Goal: Information Seeking & Learning: Learn about a topic

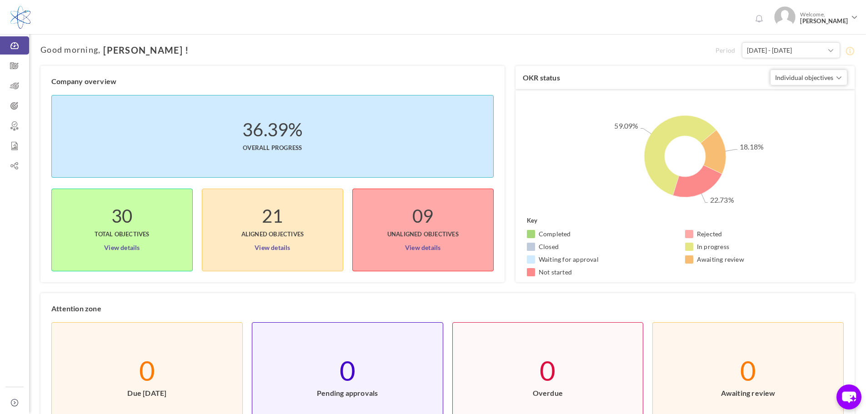
scroll to position [45, 0]
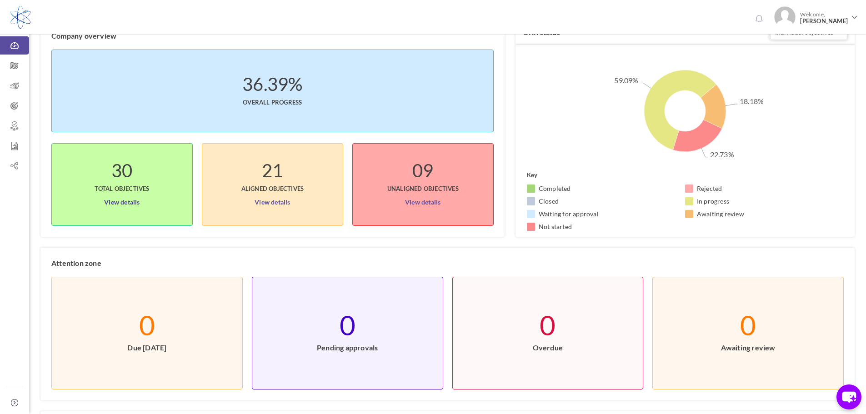
drag, startPoint x: 126, startPoint y: 202, endPoint x: 193, endPoint y: 204, distance: 66.4
click at [126, 202] on link "View details" at bounding box center [121, 200] width 35 height 15
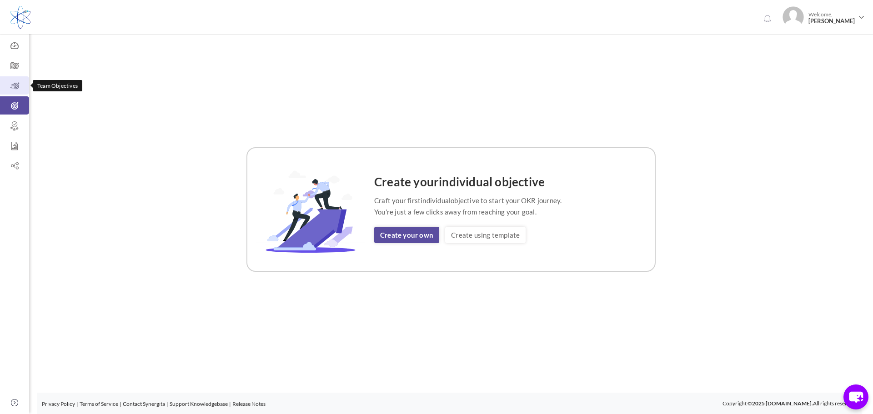
click at [15, 83] on icon at bounding box center [14, 85] width 29 height 9
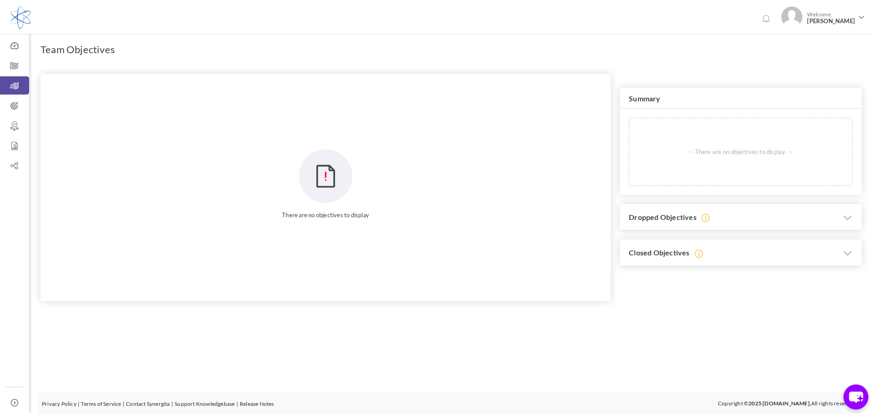
click at [685, 390] on div "Trial Extended! Subscribe to continue using all the features. 0 Welcome, Glenn …" at bounding box center [436, 207] width 873 height 414
drag, startPoint x: 17, startPoint y: 64, endPoint x: 32, endPoint y: 81, distance: 22.2
click at [17, 64] on icon at bounding box center [14, 65] width 29 height 9
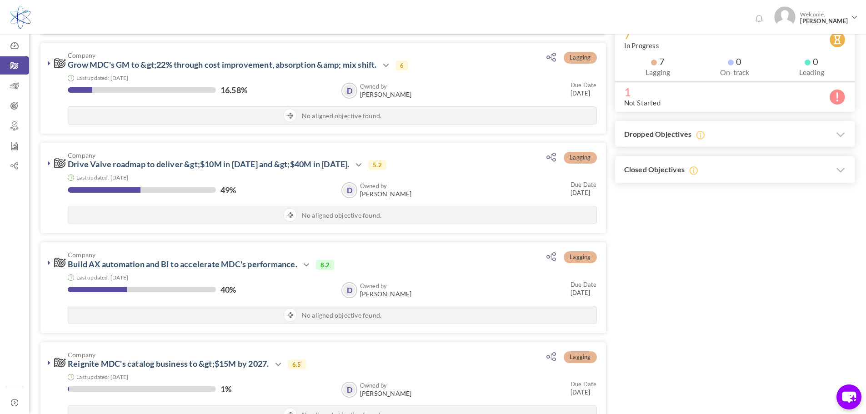
scroll to position [45, 0]
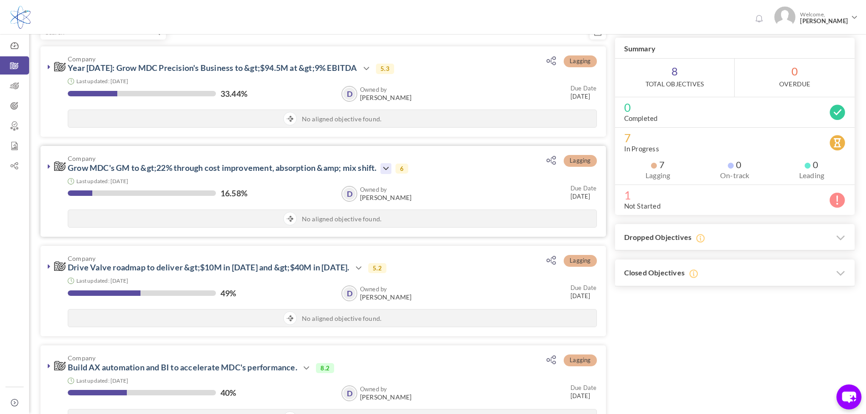
click at [391, 166] on icon at bounding box center [385, 168] width 11 height 11
click at [409, 215] on link "View" at bounding box center [416, 212] width 53 height 16
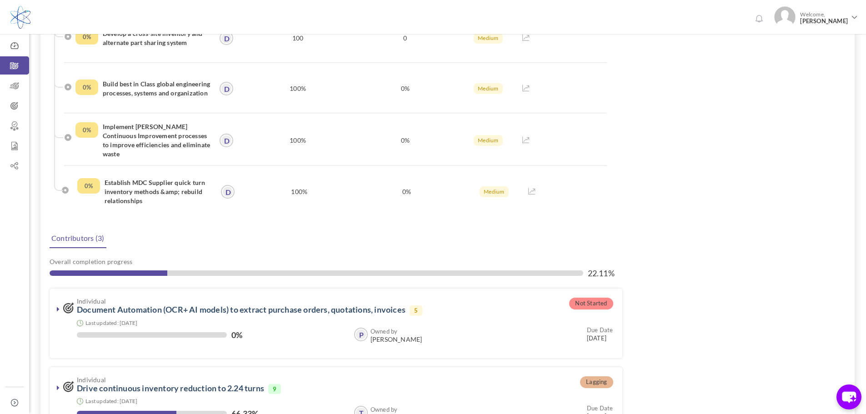
scroll to position [318, 0]
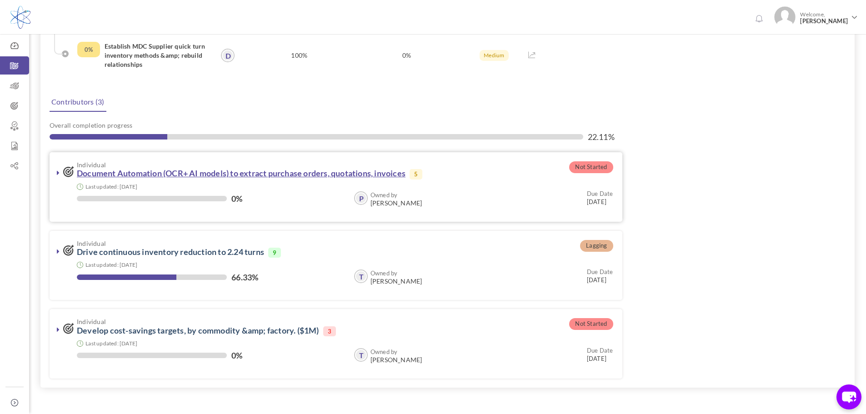
click at [316, 171] on link "Document Automation (OCR+ AI models) to extract purchase orders, quotations, in…" at bounding box center [241, 173] width 329 height 10
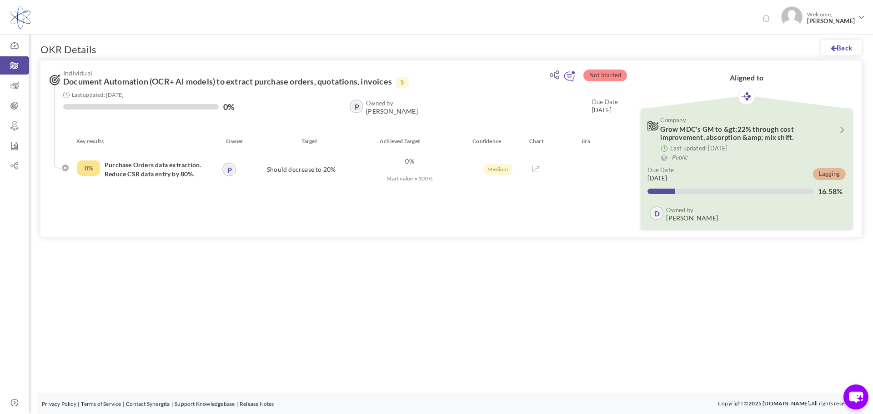
click at [421, 333] on div "Trial Extended! Subscribe to continue using all the features. 0 Welcome, [PERSO…" at bounding box center [436, 207] width 873 height 414
drag, startPoint x: 842, startPoint y: 53, endPoint x: 655, endPoint y: 71, distance: 187.2
click at [842, 53] on link "Back" at bounding box center [841, 48] width 40 height 16
